Goal: Information Seeking & Learning: Learn about a topic

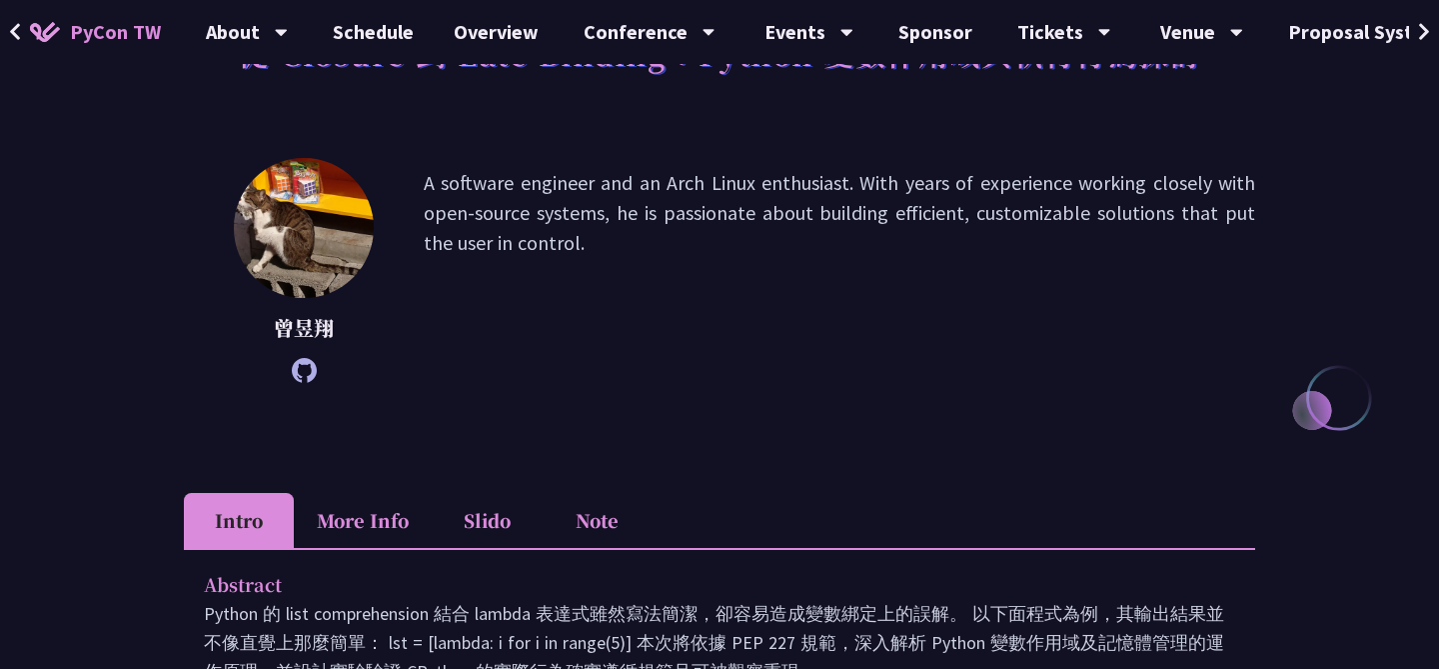
scroll to position [182, 0]
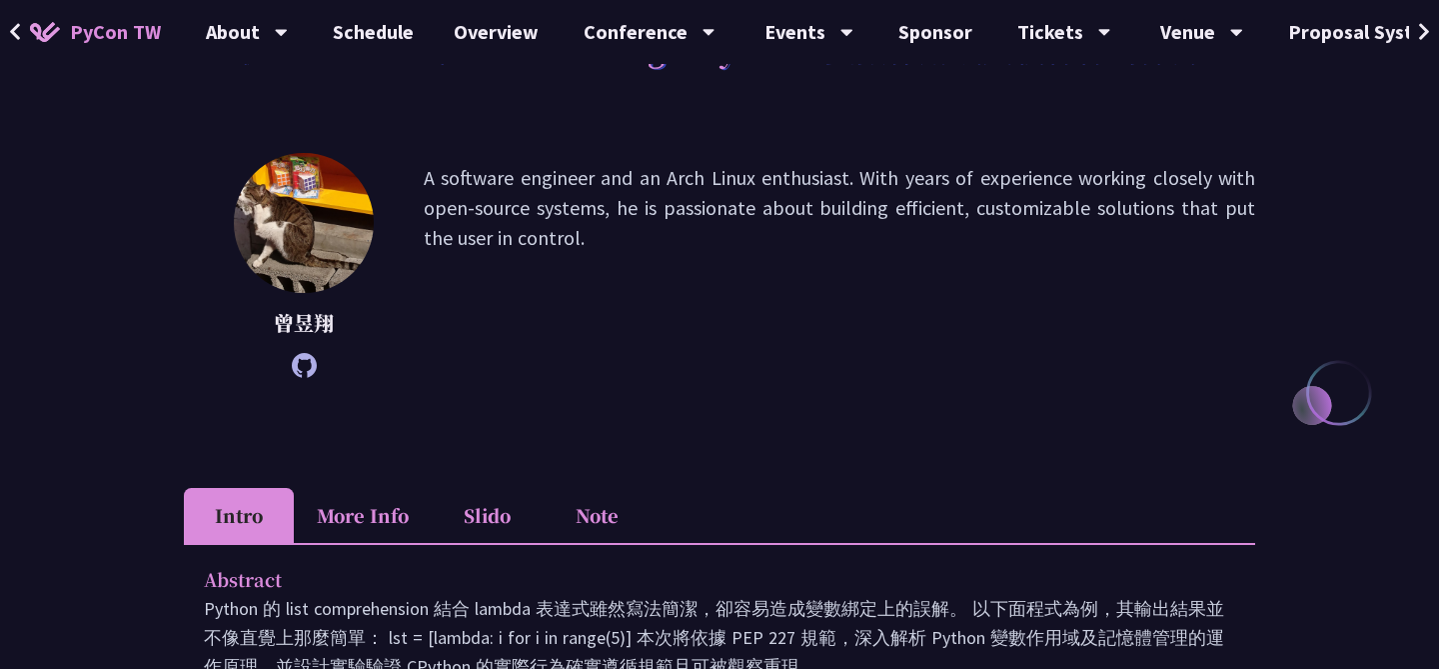
drag, startPoint x: 833, startPoint y: 200, endPoint x: 833, endPoint y: 222, distance: 22.0
click at [833, 222] on p "A software engineer and an Arch Linux enthusiast. With years of experience work…" at bounding box center [840, 265] width 832 height 205
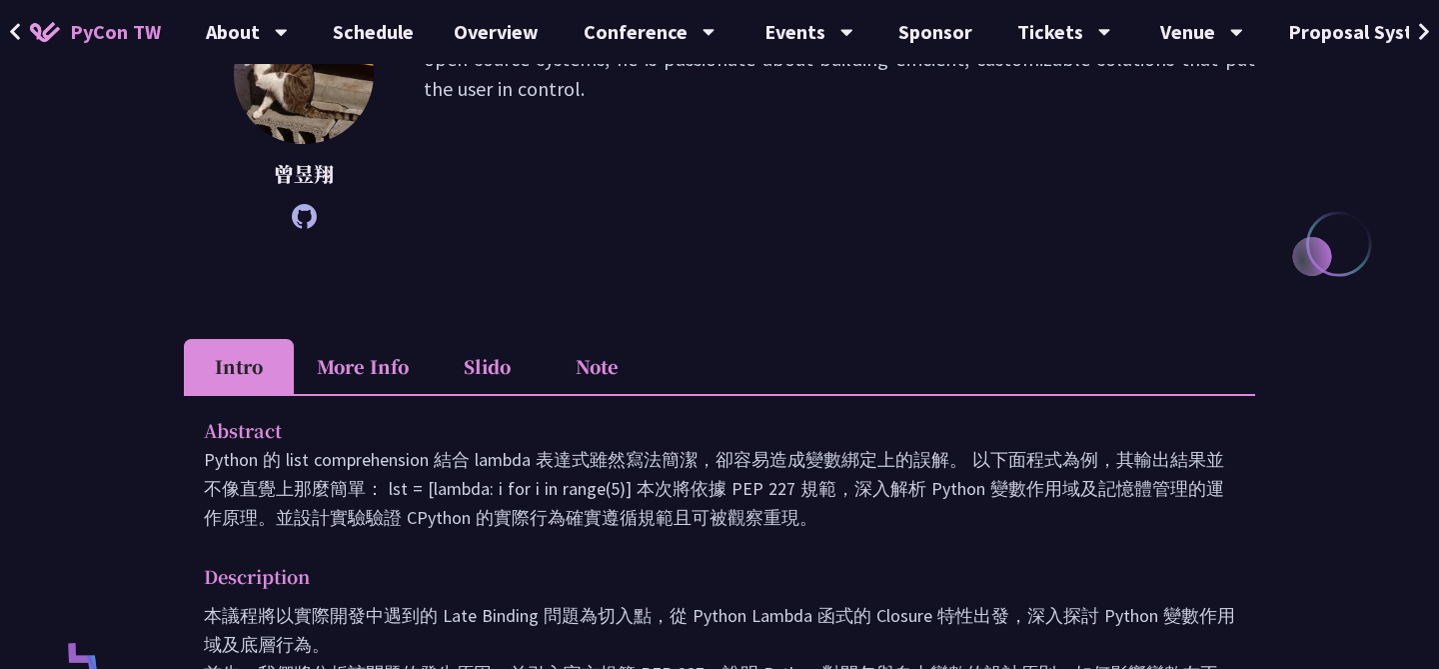
scroll to position [341, 0]
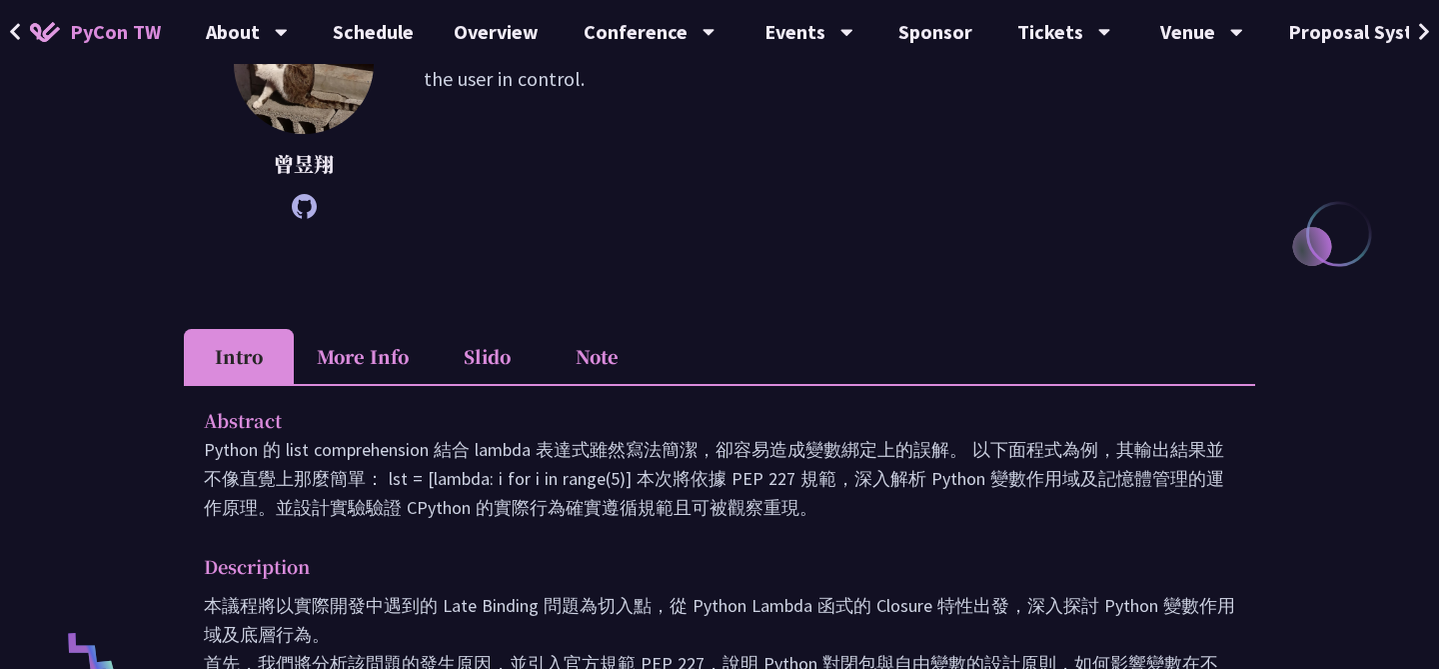
drag, startPoint x: 727, startPoint y: 406, endPoint x: 697, endPoint y: 544, distance: 141.2
click at [697, 544] on div "Abstract Python 的 list comprehension 結合 lambda 表達式雖然寫法簡潔，卻容易造成變數綁定上的誤解。 以下面程式為例…" at bounding box center [720, 628] width 1072 height 489
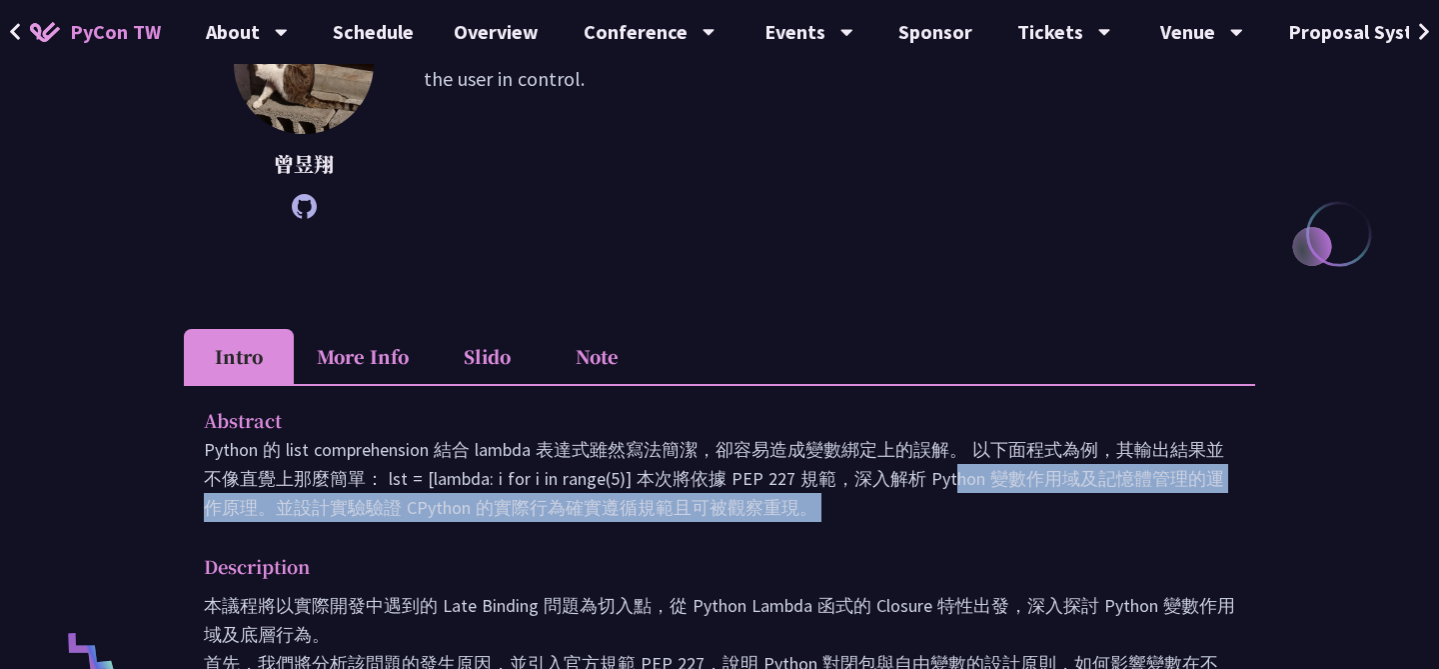
drag, startPoint x: 731, startPoint y: 464, endPoint x: 710, endPoint y: 542, distance: 80.7
click at [710, 542] on div "Abstract Python 的 list comprehension 結合 lambda 表達式雖然寫法簡潔，卻容易造成變數綁定上的誤解。 以下面程式為例…" at bounding box center [720, 628] width 1072 height 489
drag, startPoint x: 723, startPoint y: 468, endPoint x: 714, endPoint y: 527, distance: 59.7
click at [714, 527] on div "Abstract Python 的 list comprehension 結合 lambda 表達式雖然寫法簡潔，卻容易造成變數綁定上的誤解。 以下面程式為例…" at bounding box center [720, 628] width 1072 height 489
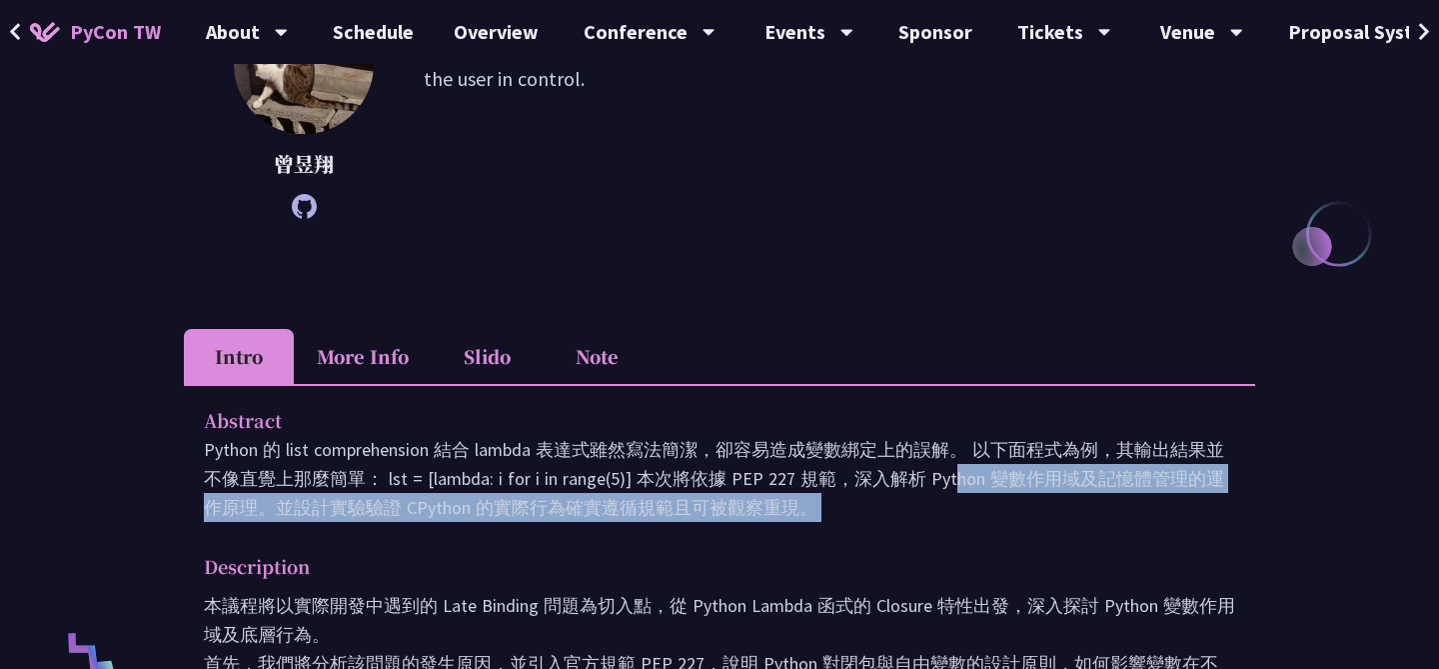
click at [714, 527] on div "Abstract Python 的 list comprehension 結合 lambda 表達式雖然寫法簡潔，卻容易造成變數綁定上的誤解。 以下面程式為例…" at bounding box center [720, 628] width 1072 height 489
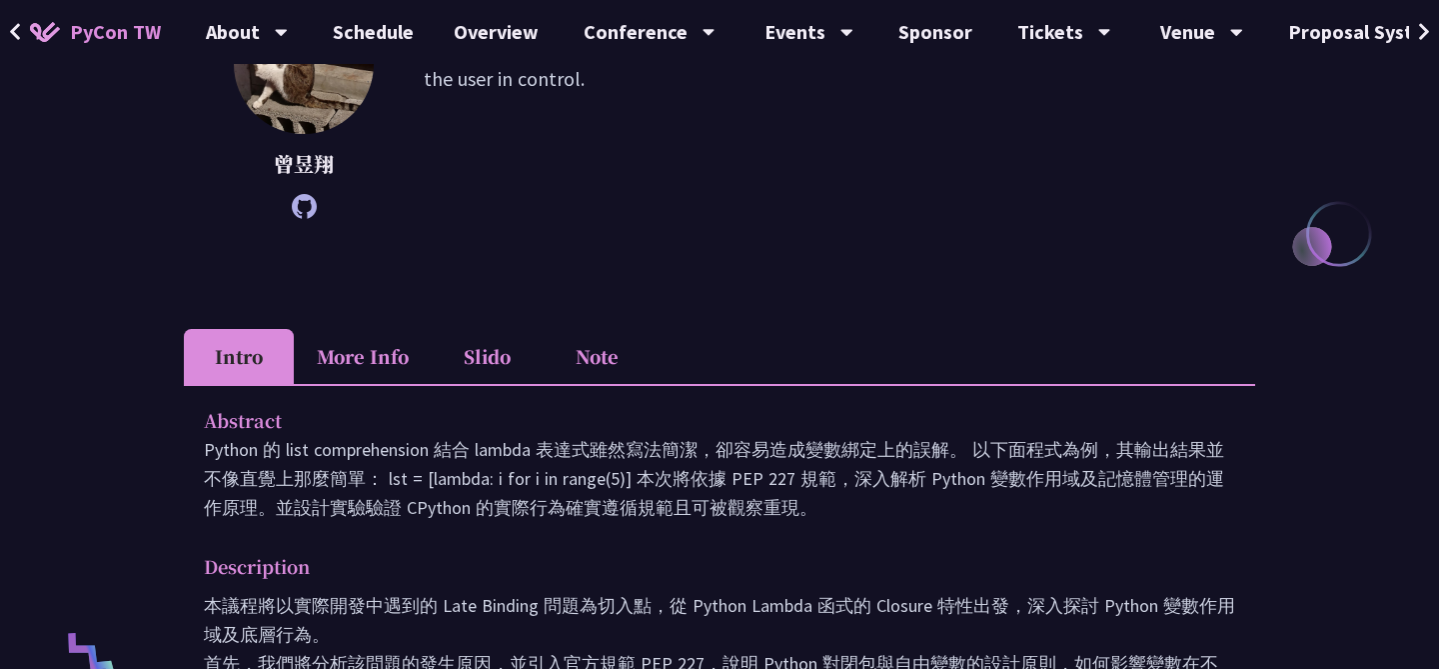
drag, startPoint x: 757, startPoint y: 422, endPoint x: 733, endPoint y: 530, distance: 110.6
click at [733, 530] on div "Abstract Python 的 list comprehension 結合 lambda 表達式雖然寫法簡潔，卻容易造成變數綁定上的誤解。 以下面程式為例…" at bounding box center [720, 628] width 1072 height 489
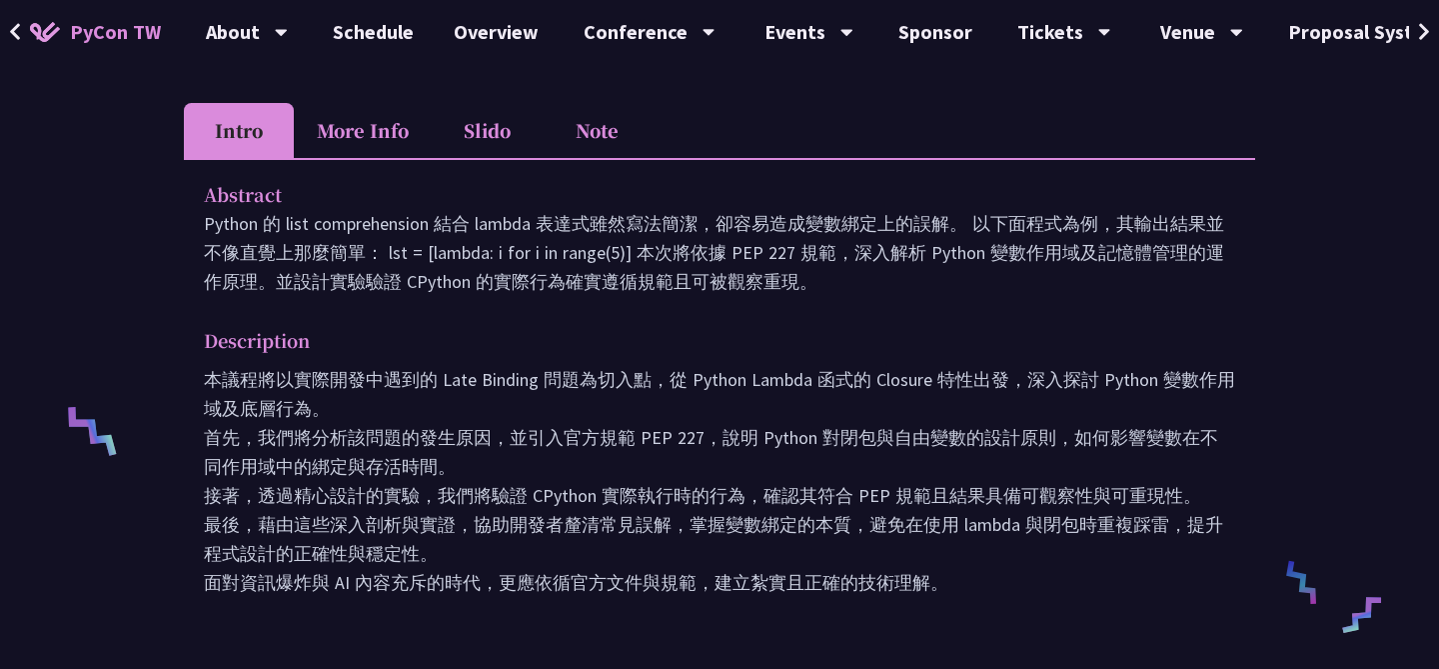
scroll to position [312, 0]
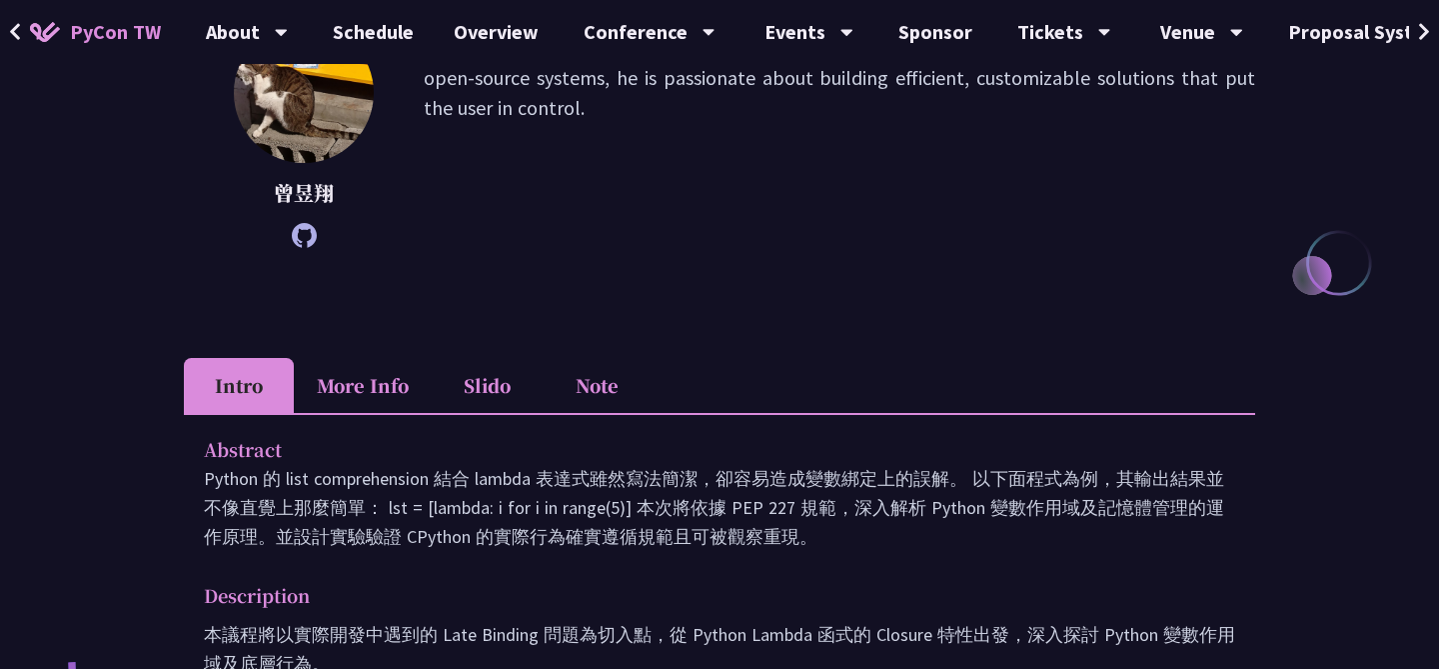
click at [488, 394] on li "Slido" at bounding box center [487, 385] width 110 height 55
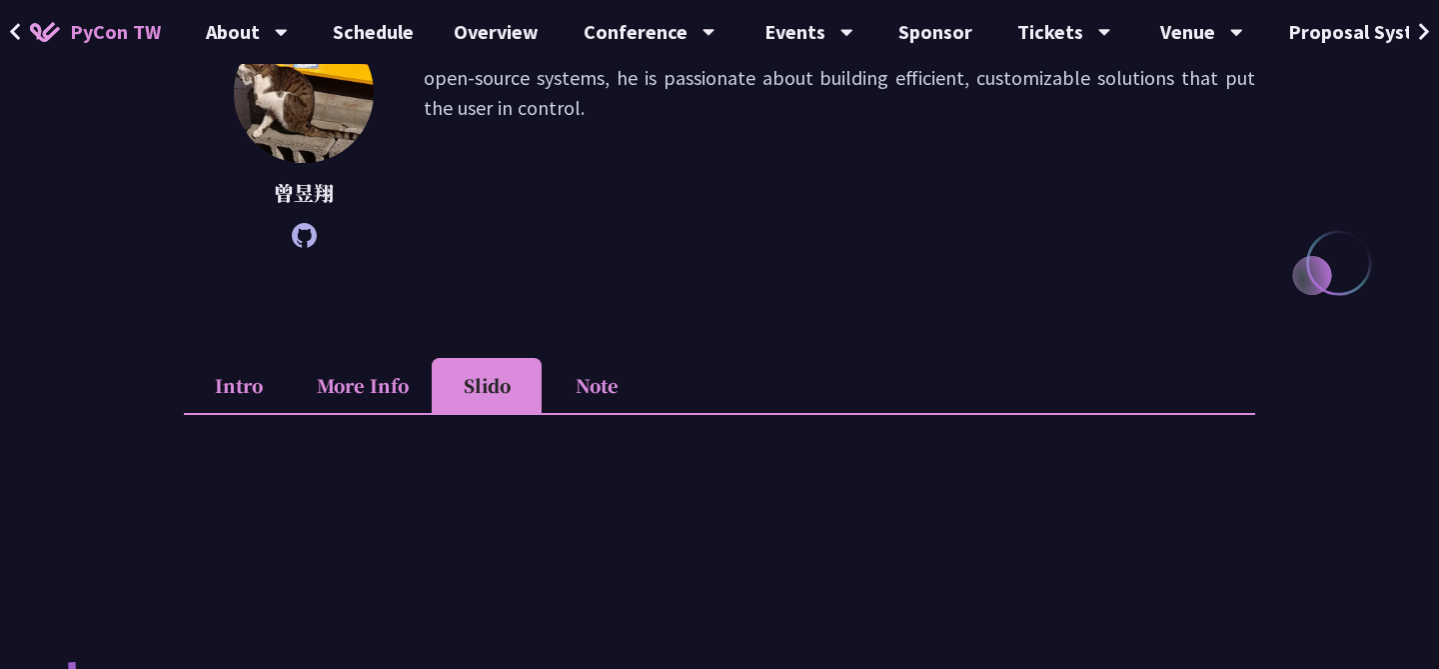
click at [376, 384] on li "More Info" at bounding box center [363, 385] width 138 height 55
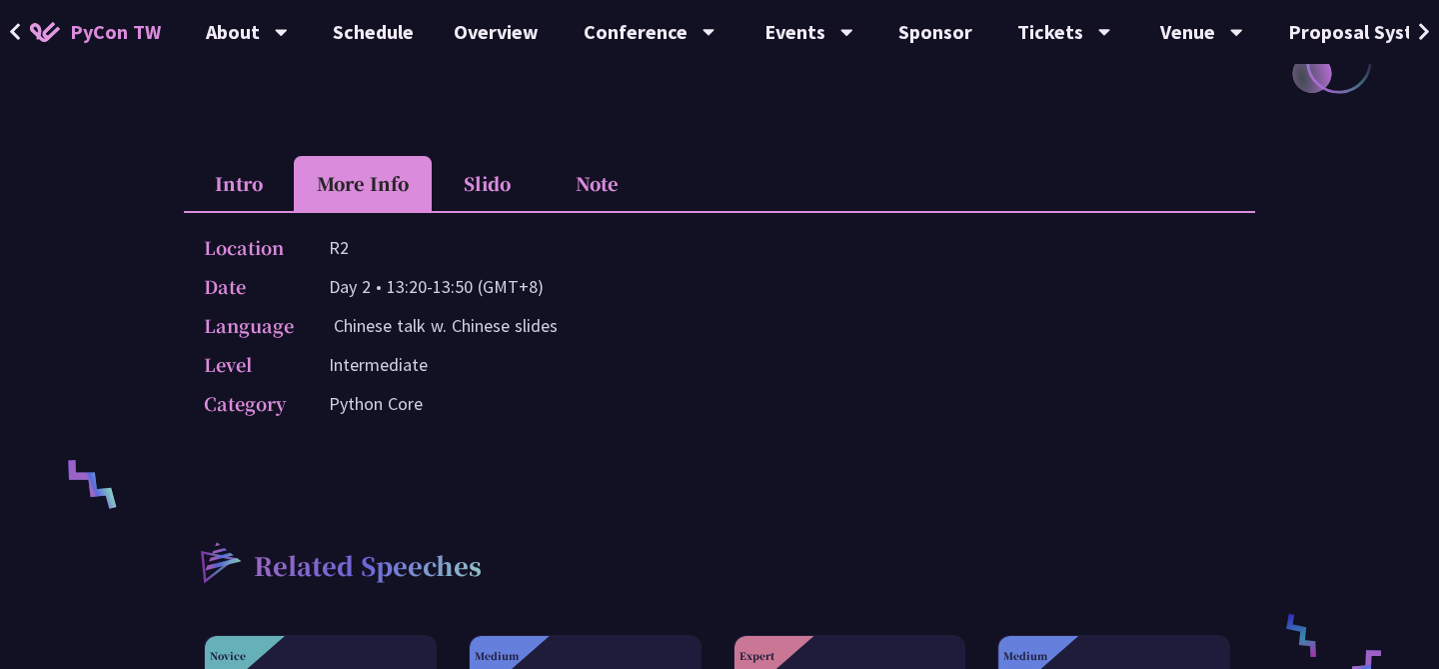
scroll to position [260, 0]
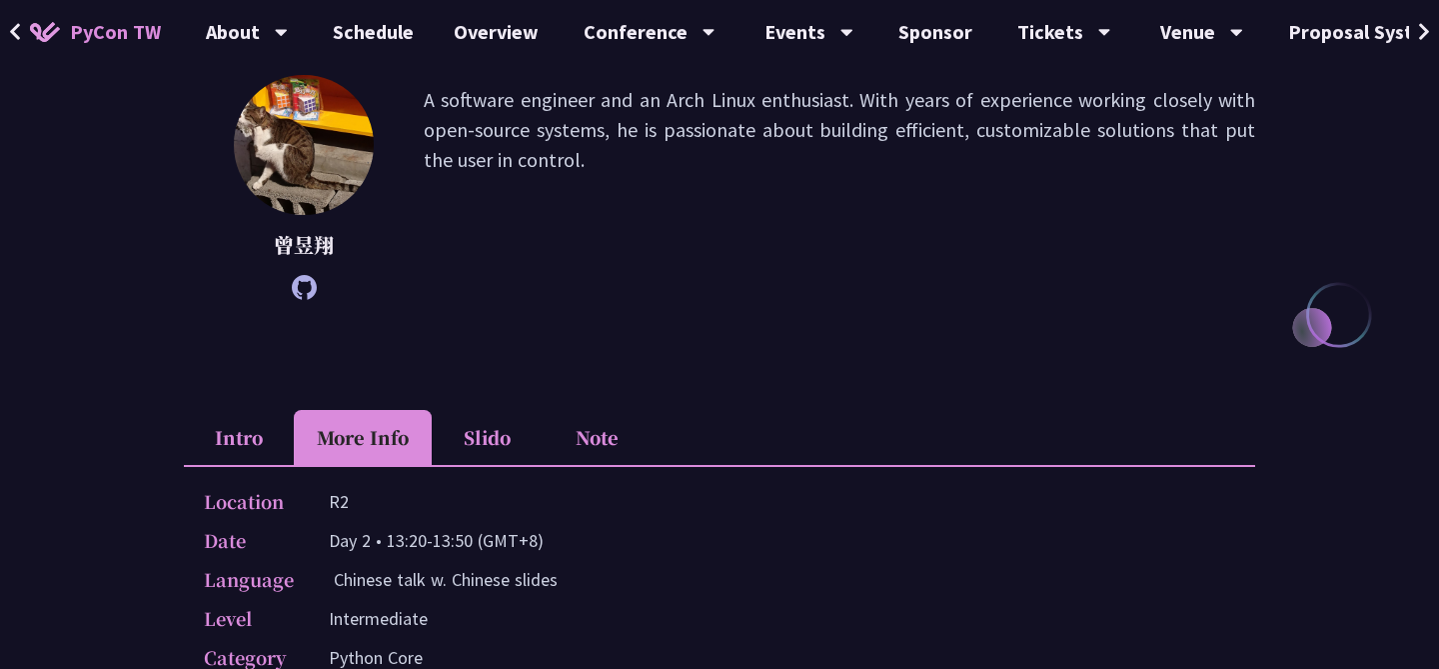
click at [597, 428] on li "Note" at bounding box center [597, 437] width 110 height 55
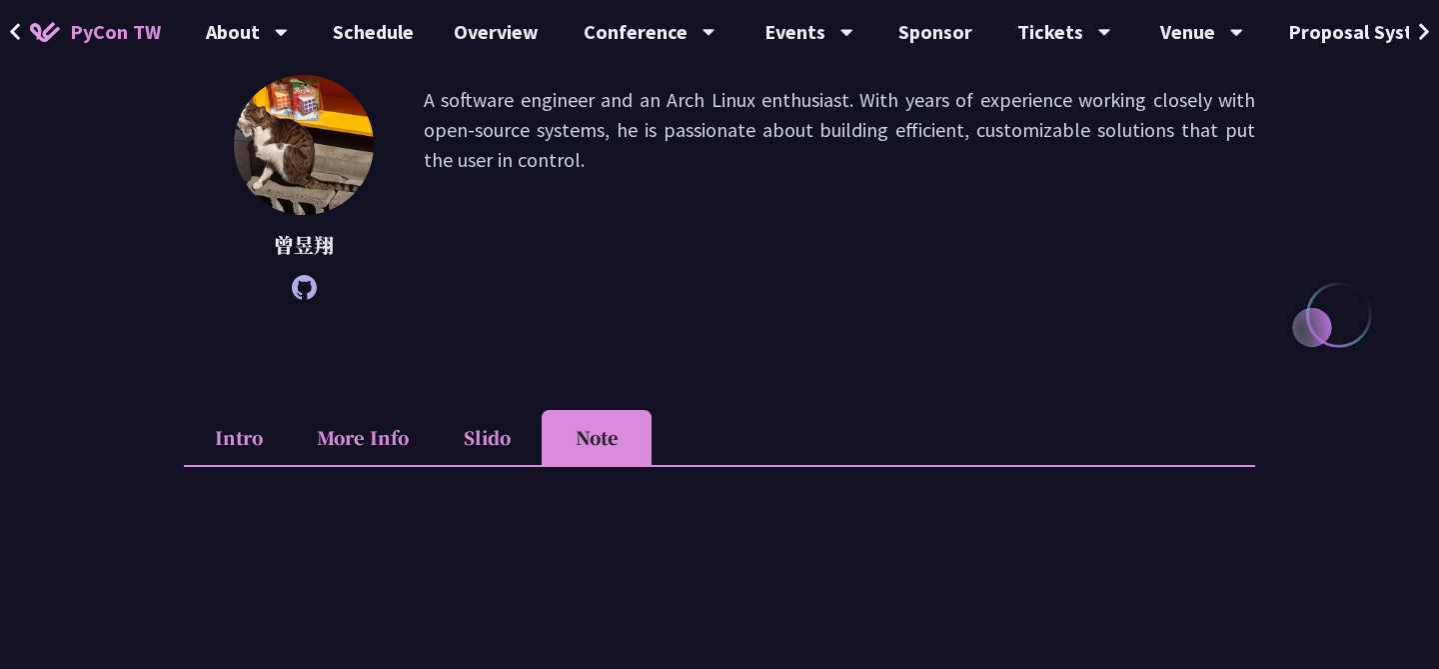
click at [261, 431] on li "Intro" at bounding box center [239, 437] width 110 height 55
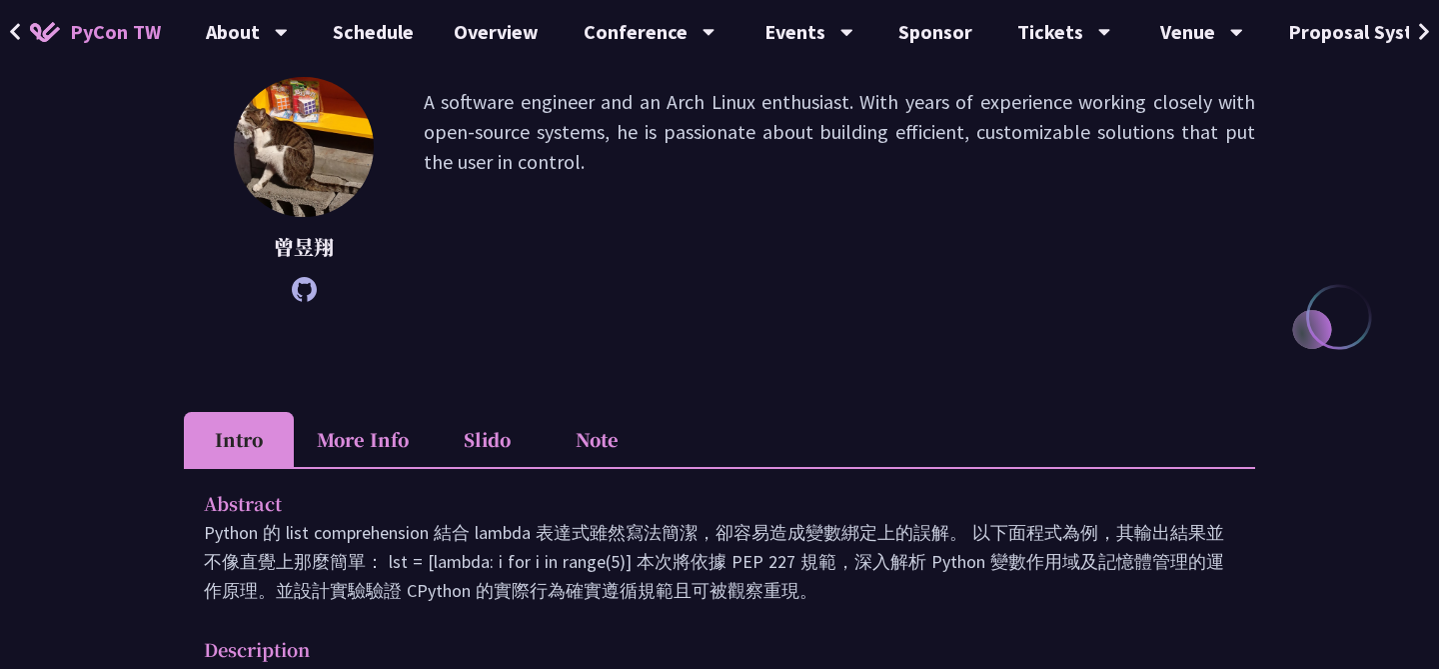
scroll to position [0, 0]
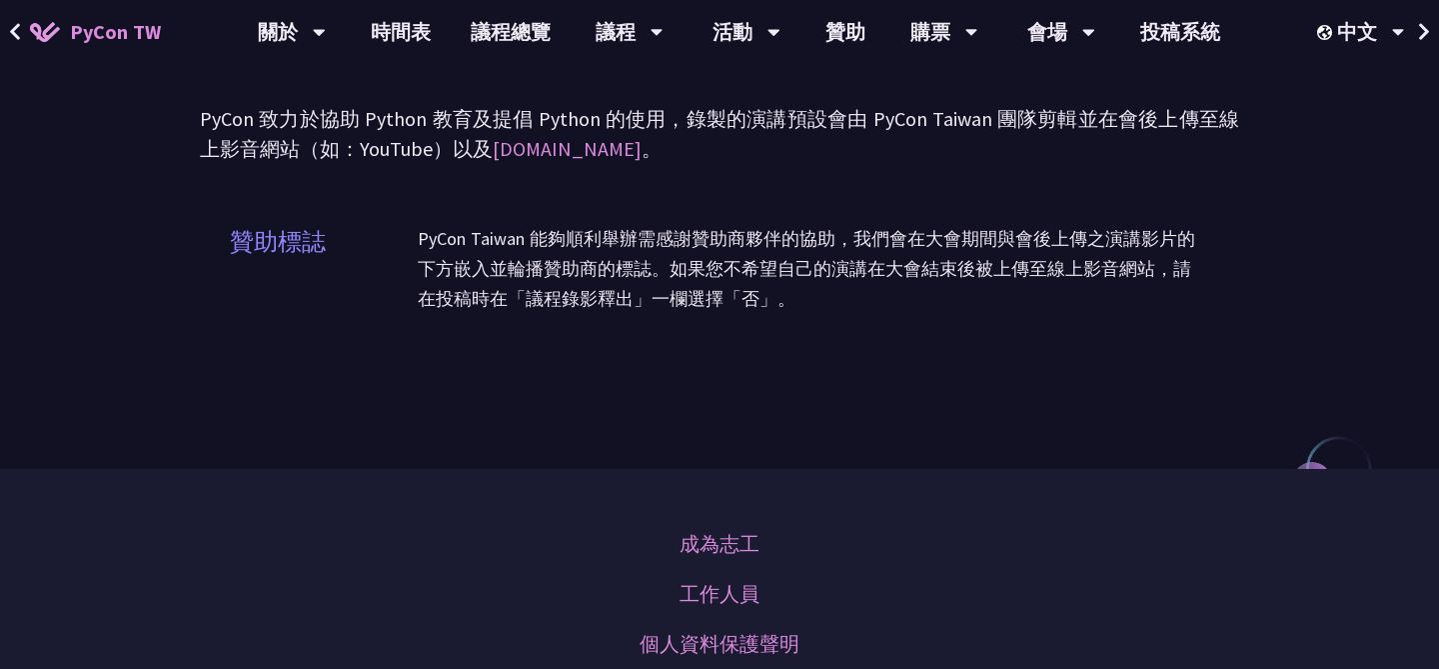
scroll to position [131, 0]
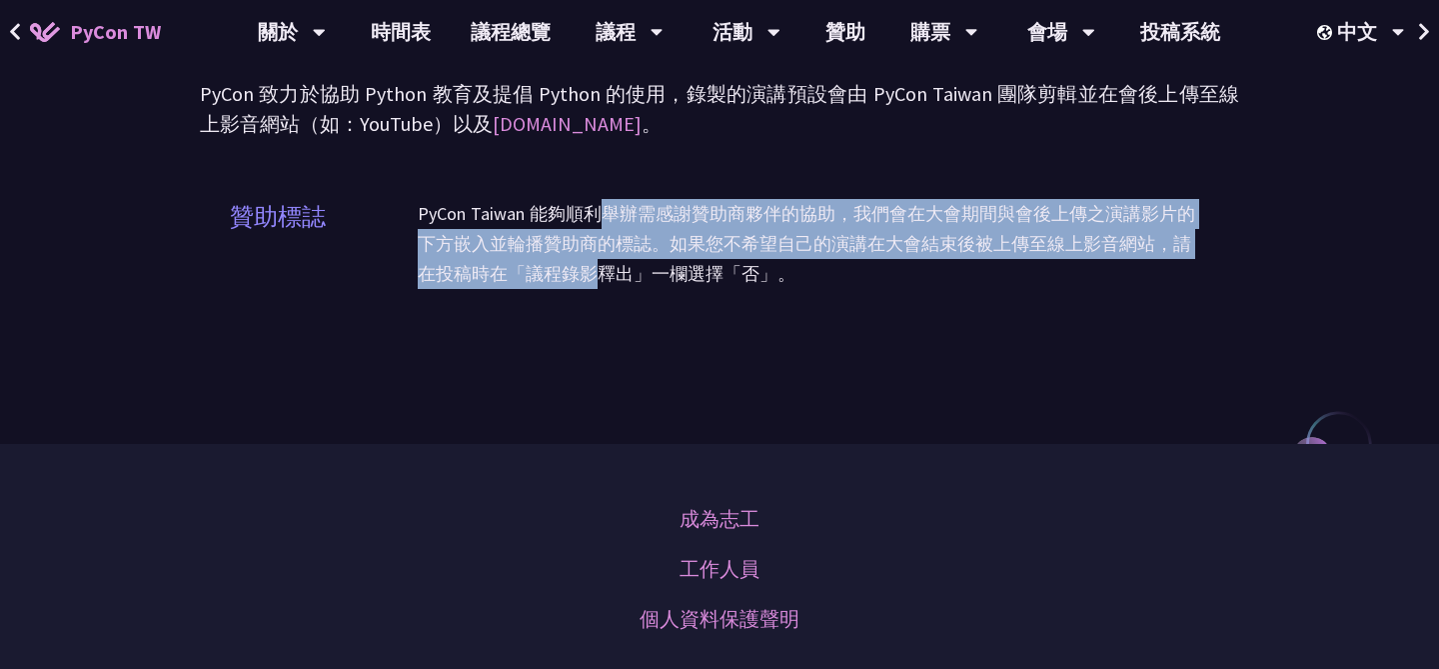
drag, startPoint x: 594, startPoint y: 209, endPoint x: 597, endPoint y: 262, distance: 53.1
click at [597, 262] on p "PyCon Taiwan 能夠順利舉辦需感謝贊助商夥伴的協助，我們會在大會期間與會後上傳之演講影片的下方嵌入並輪播贊助商的標誌。如果您不希望自己的演講在大會結…" at bounding box center [814, 244] width 792 height 90
drag, startPoint x: 606, startPoint y: 226, endPoint x: 594, endPoint y: 336, distance: 110.6
click at [594, 336] on div "贊助標誌 PyCon Taiwan 能夠順利舉辦需感謝贊助商夥伴的協助，我們會在大會期間與會後上傳之演講影片的下方嵌入並輪播贊助商的標誌。如果您不希望自己的演…" at bounding box center [720, 256] width 1040 height 175
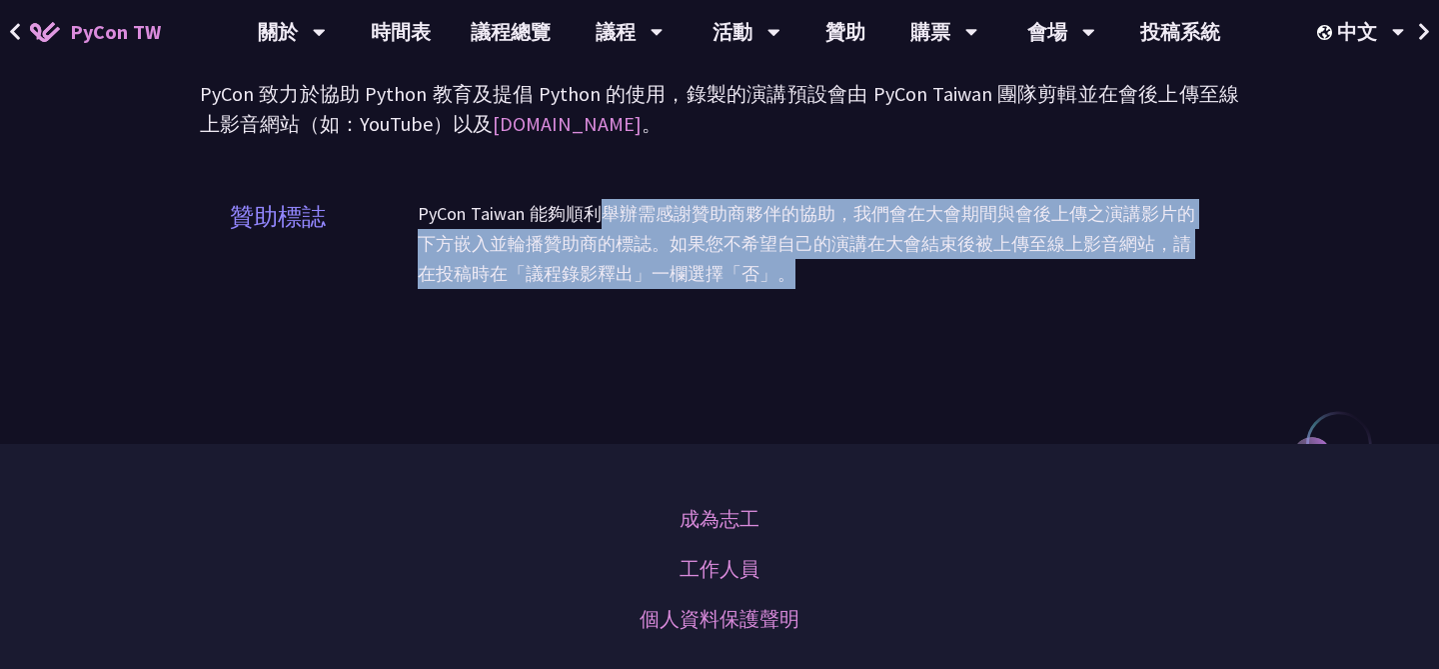
click at [594, 336] on div "贊助標誌 PyCon Taiwan 能夠順利舉辦需感謝贊助商夥伴的協助，我們會在大會期間與會後上傳之演講影片的下方嵌入並輪播贊助商的標誌。如果您不希望自己的演…" at bounding box center [720, 256] width 1040 height 175
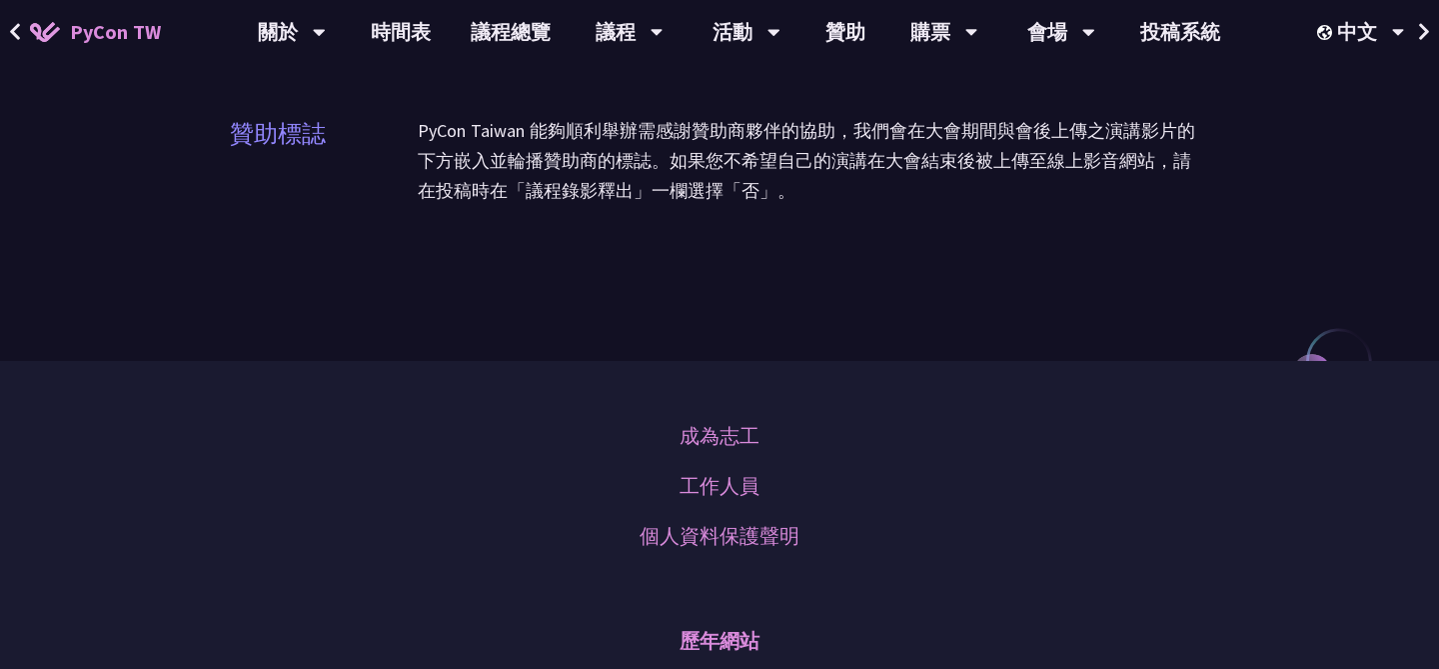
scroll to position [0, 0]
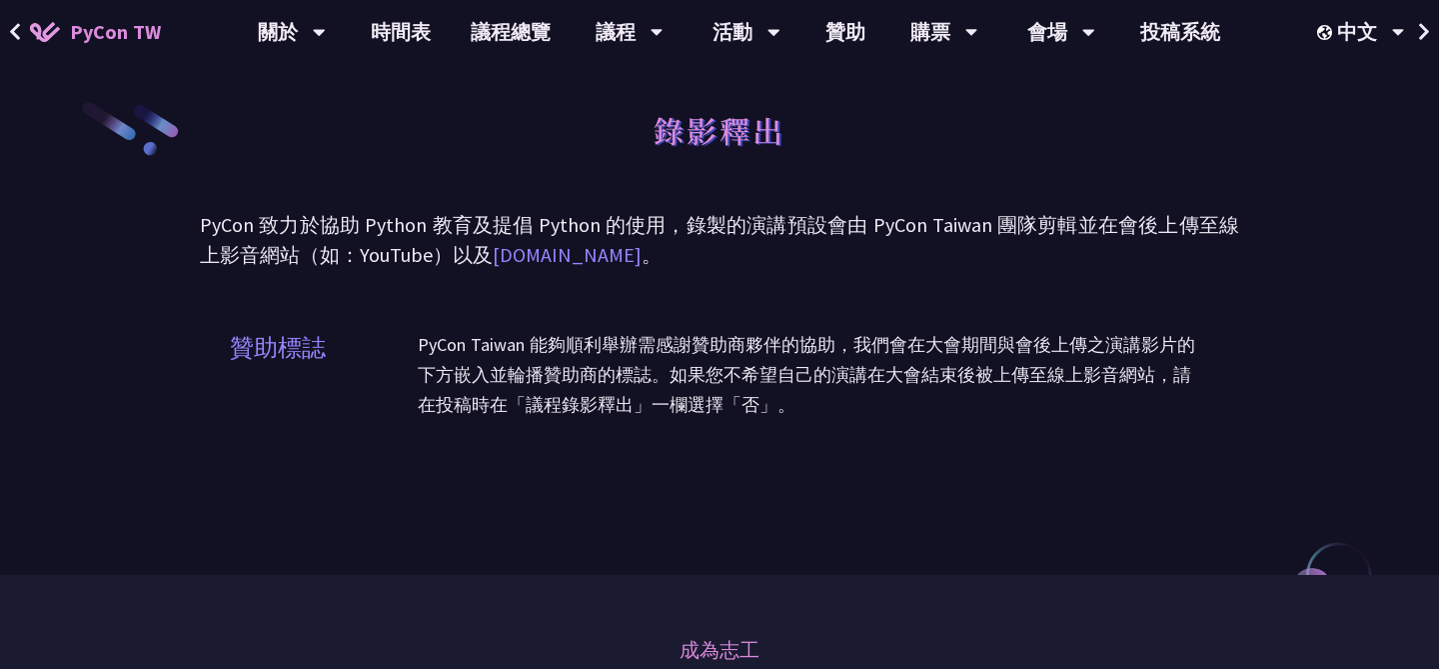
click at [569, 258] on link "[DOMAIN_NAME]" at bounding box center [567, 254] width 149 height 25
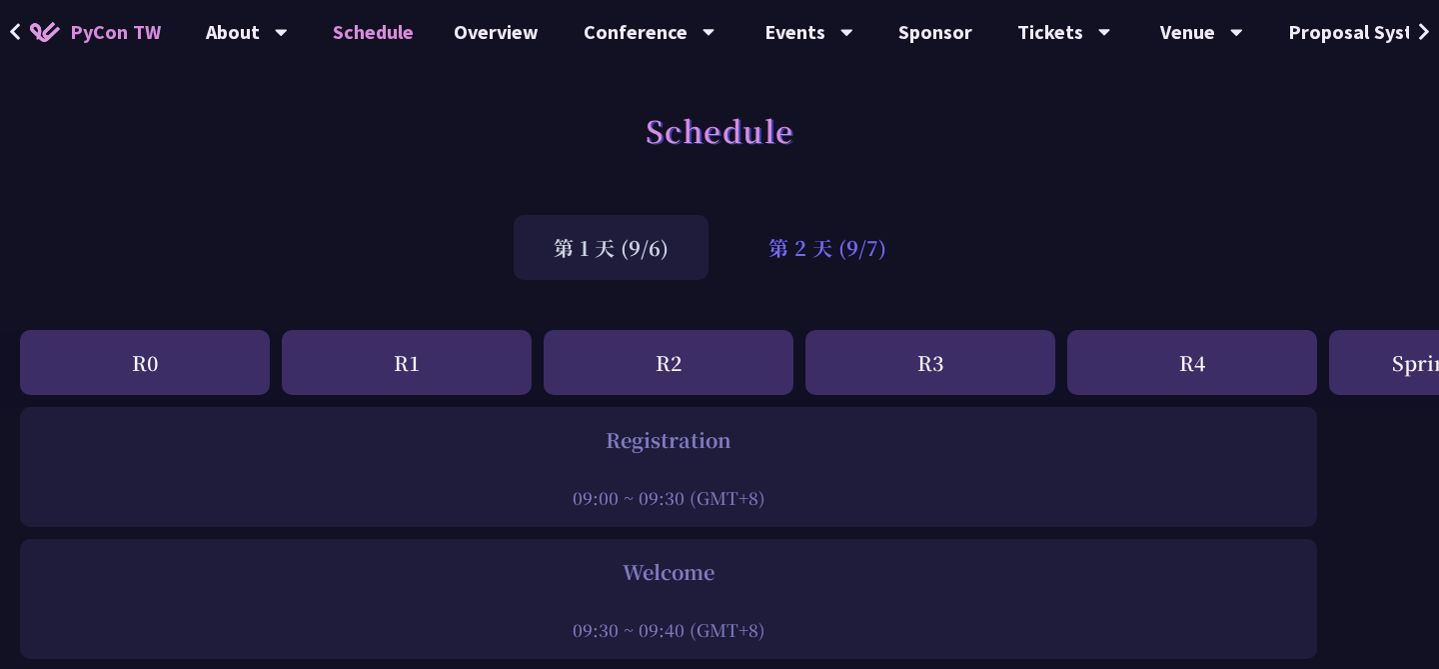
click at [843, 232] on div "第 2 天 (9/7)" at bounding box center [828, 247] width 198 height 65
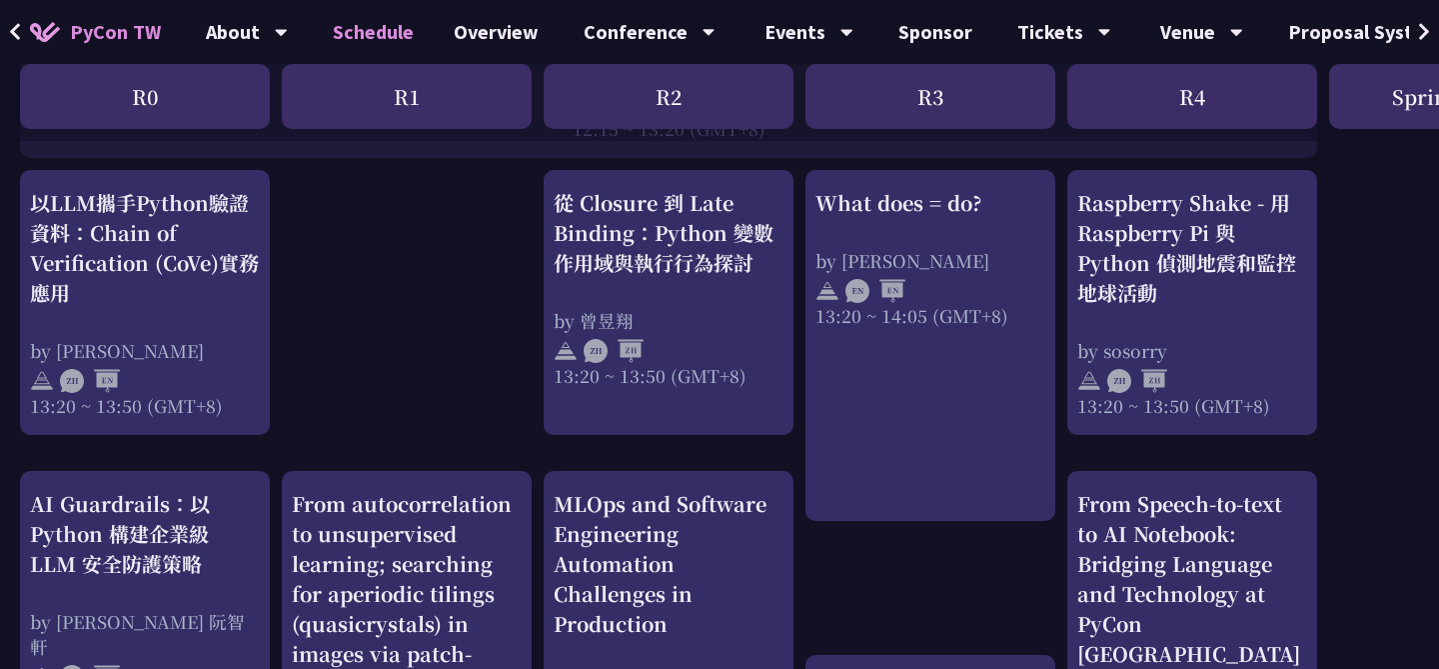
scroll to position [1693, 0]
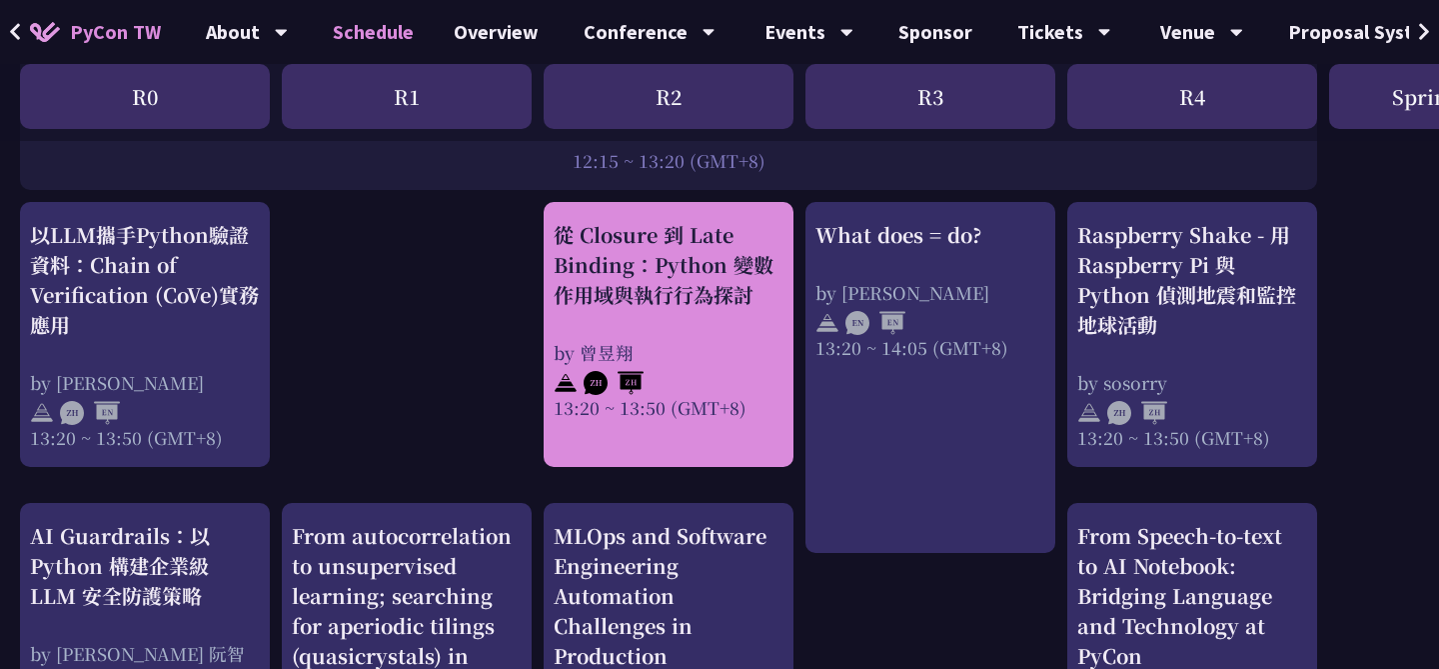
click at [694, 338] on div "從 Closure 到 Late Binding：Python 變數作用域與執行行為探討 by 曾昱翔 13:20 ~ 13:50 (GMT+8)" at bounding box center [669, 320] width 230 height 200
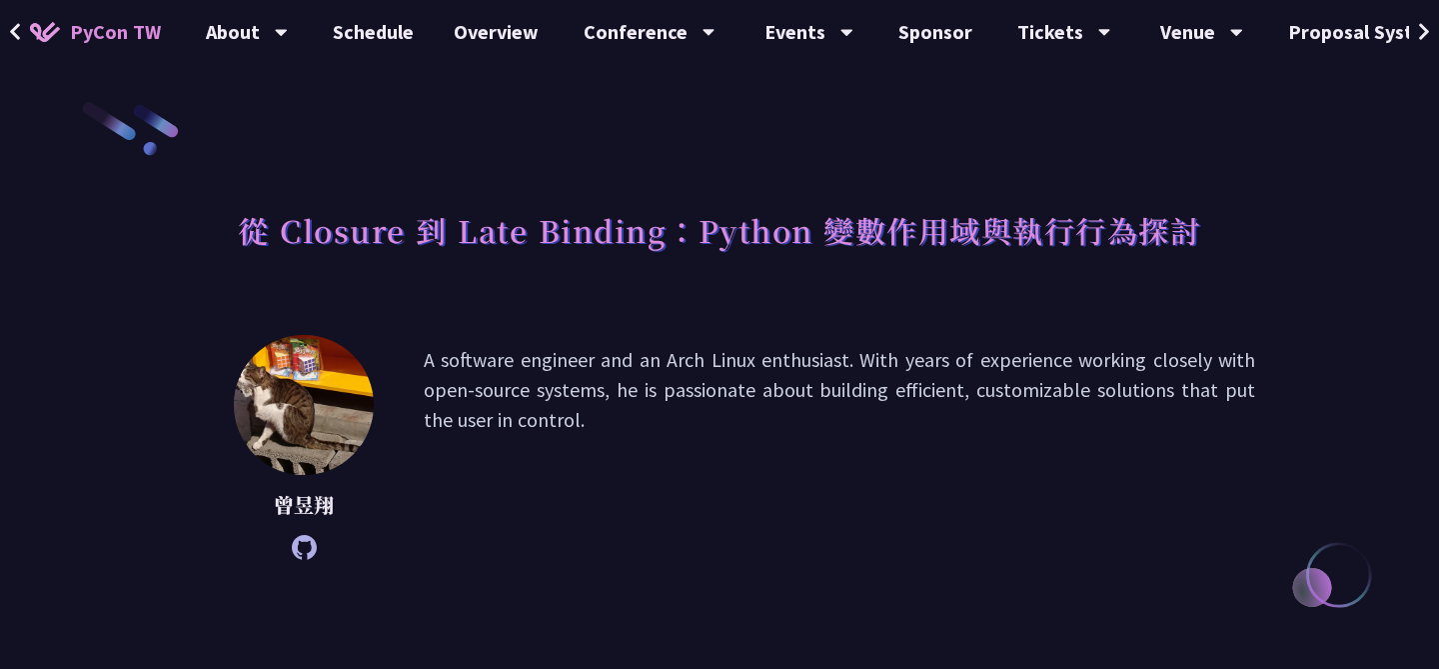
click at [298, 555] on icon at bounding box center [304, 547] width 25 height 25
